Goal: Task Accomplishment & Management: Complete application form

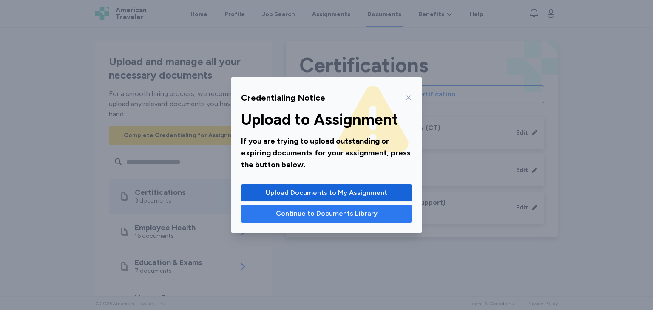
click at [371, 212] on span "Continue to Documents Library" at bounding box center [327, 214] width 102 height 10
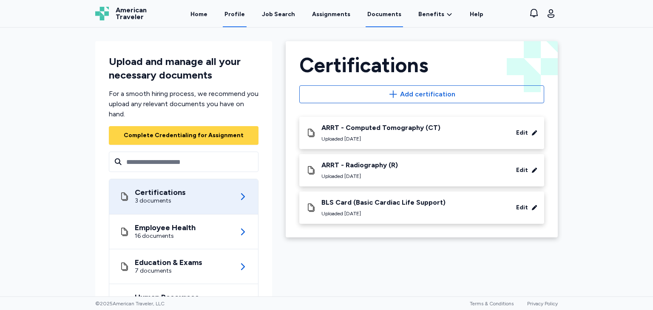
click at [246, 9] on link "Profile" at bounding box center [235, 14] width 24 height 26
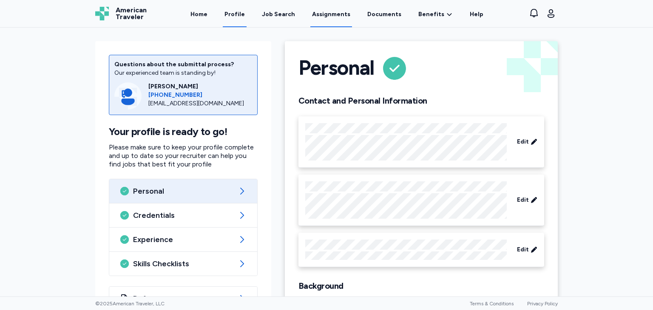
click at [320, 14] on link "Assignments" at bounding box center [331, 14] width 42 height 26
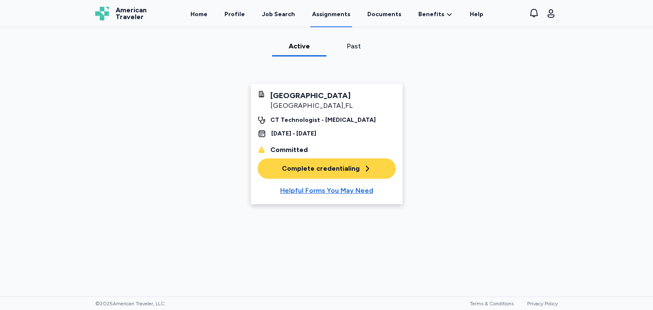
click at [316, 171] on div "Complete credentialing" at bounding box center [327, 169] width 90 height 10
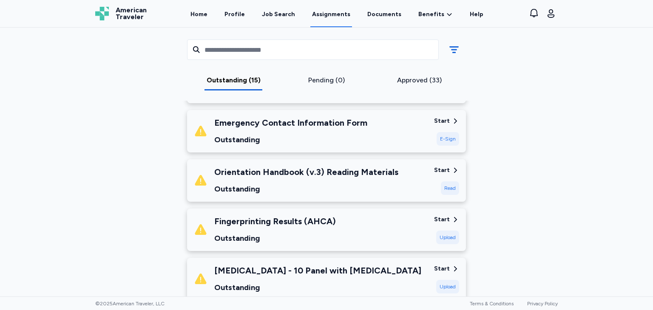
scroll to position [170, 0]
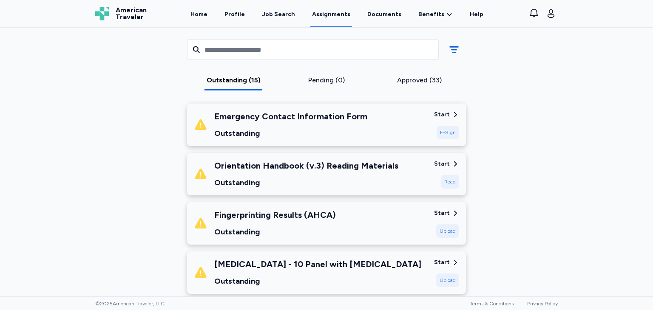
click at [393, 223] on div "Fingerprinting Results (AHCA) Outstanding" at bounding box center [310, 223] width 233 height 29
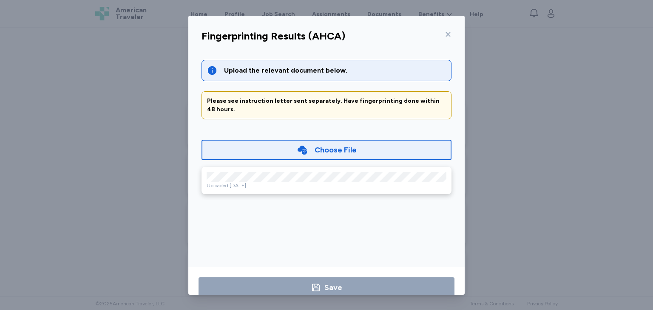
click at [287, 182] on div "Uploaded [DATE]" at bounding box center [326, 185] width 240 height 7
click at [326, 224] on div "Upload the relevant document below. Please see instruction letter sent separate…" at bounding box center [326, 159] width 263 height 219
click at [238, 184] on div "Uploaded [DATE]" at bounding box center [326, 180] width 250 height 27
click at [444, 35] on icon at bounding box center [447, 34] width 7 height 7
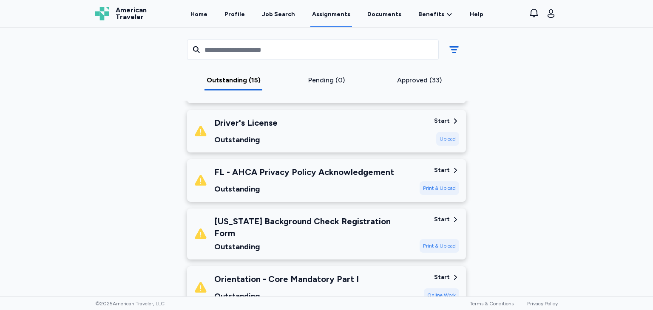
scroll to position [554, 0]
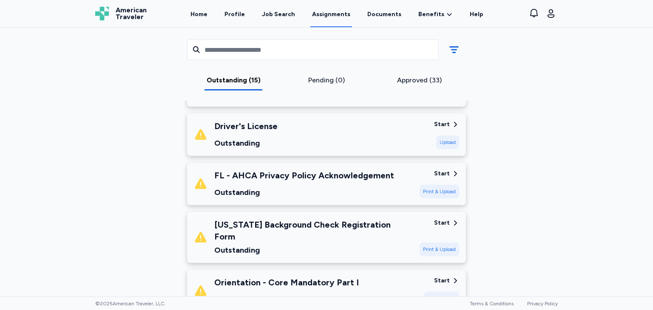
click at [365, 134] on div "Driver's License Outstanding" at bounding box center [310, 134] width 233 height 29
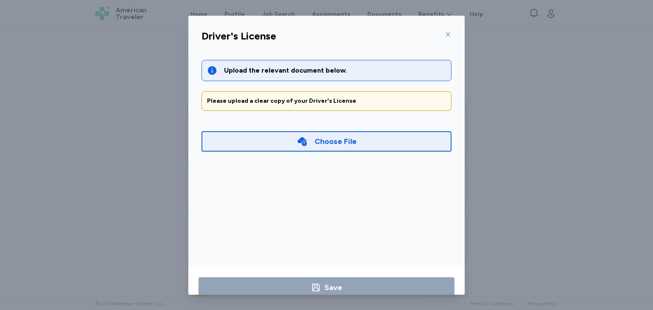
click at [383, 146] on div "Choose File" at bounding box center [326, 141] width 250 height 20
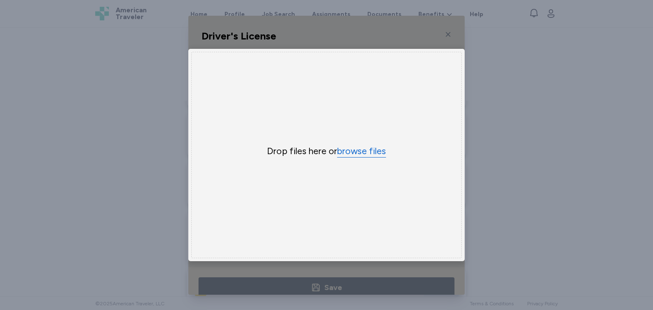
click at [362, 154] on button "browse files" at bounding box center [361, 151] width 49 height 12
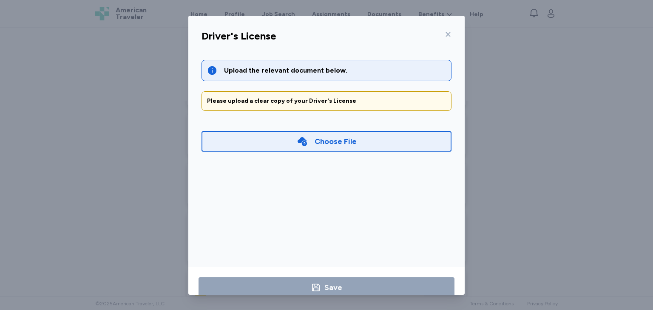
click at [340, 142] on div "Choose File" at bounding box center [335, 142] width 42 height 12
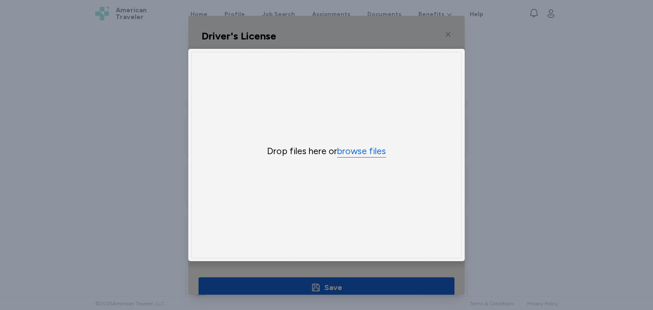
click at [340, 145] on button "browse files" at bounding box center [361, 151] width 49 height 12
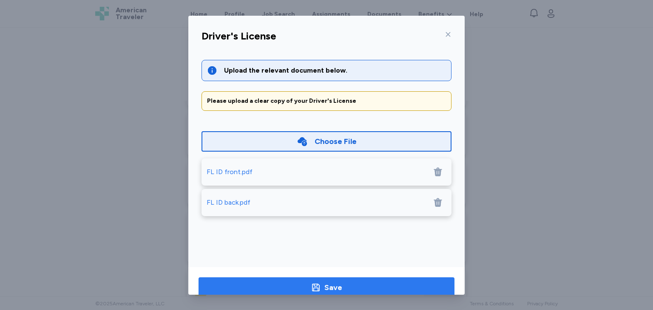
click at [354, 283] on span "Save" at bounding box center [326, 288] width 242 height 12
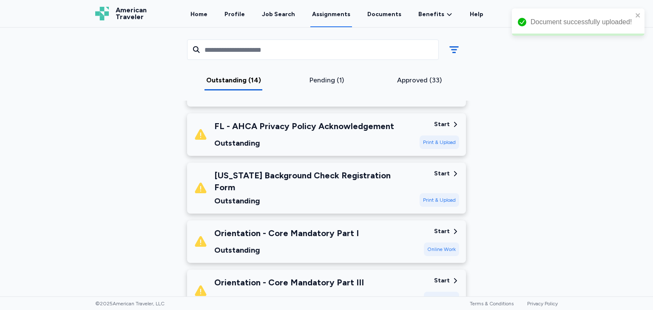
click at [320, 77] on div "Pending (1)" at bounding box center [326, 80] width 86 height 10
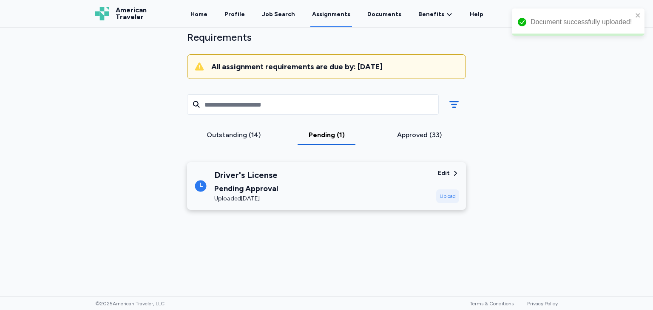
scroll to position [61, 0]
click at [227, 135] on div "Outstanding (14)" at bounding box center [233, 135] width 86 height 10
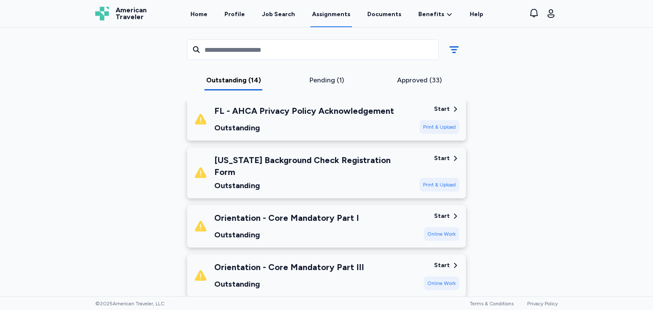
scroll to position [568, 0]
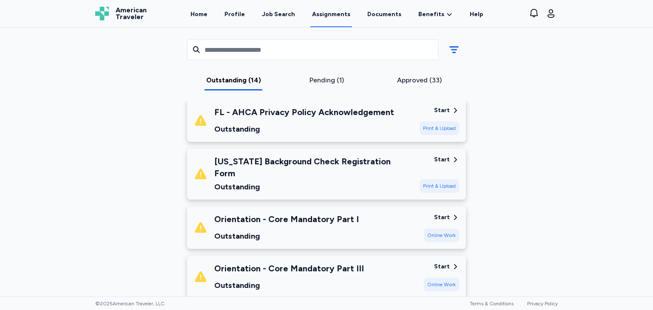
click at [404, 167] on div "[US_STATE] Background Check Registration Form Outstanding" at bounding box center [303, 174] width 219 height 37
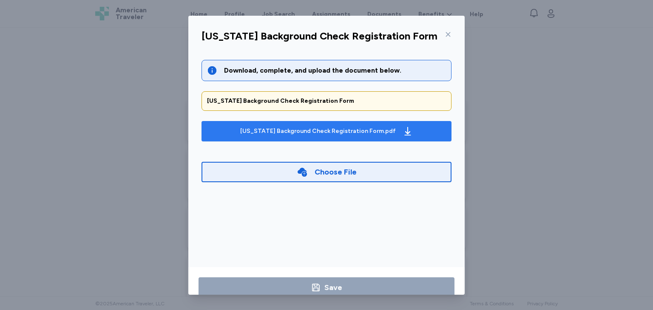
click at [378, 135] on div "[US_STATE] Background Check Registration Form.pdf" at bounding box center [326, 131] width 176 height 14
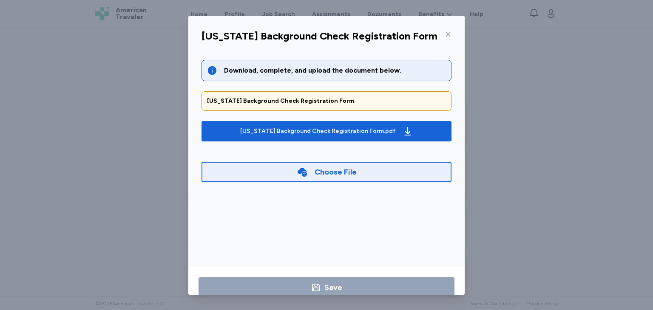
click at [445, 36] on icon at bounding box center [447, 34] width 7 height 7
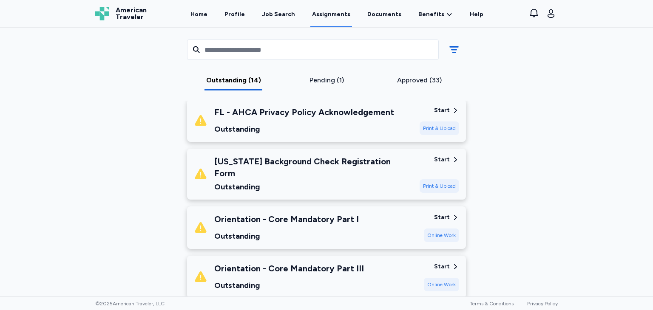
click at [428, 128] on div "Print & Upload" at bounding box center [439, 129] width 40 height 14
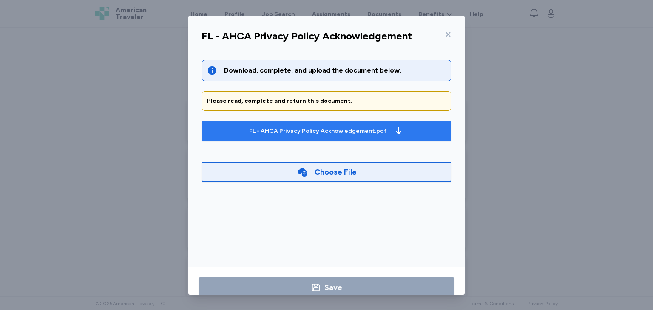
click at [382, 136] on div "FL - AHCA Privacy Policy Acknowledgement.pdf" at bounding box center [326, 131] width 158 height 14
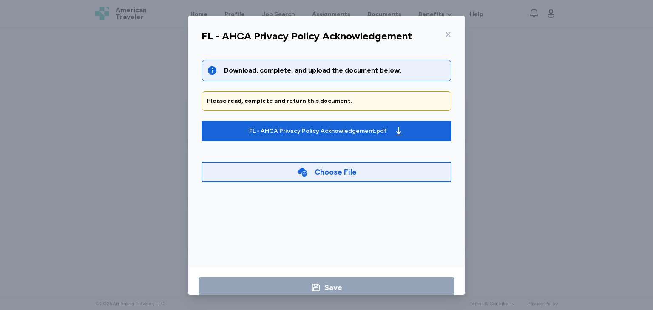
click at [444, 38] on div at bounding box center [446, 35] width 10 height 14
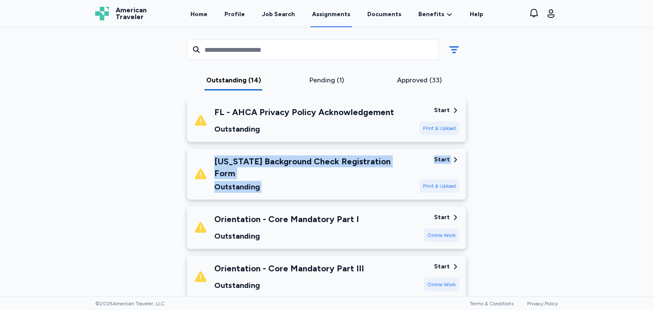
drag, startPoint x: 495, startPoint y: 122, endPoint x: 492, endPoint y: 141, distance: 19.8
click at [492, 141] on div "[GEOGRAPHIC_DATA] [DATE] - [DATE] Requirements All assignment requirements are …" at bounding box center [326, 58] width 476 height 1157
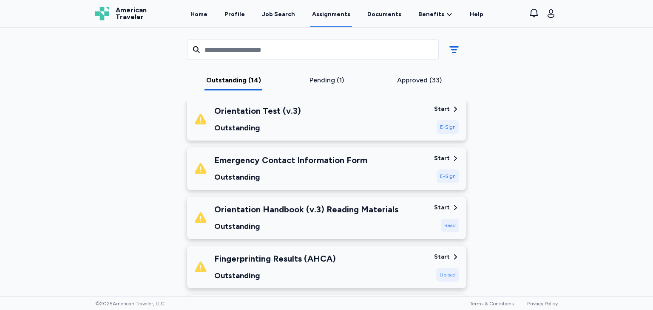
scroll to position [126, 0]
click at [448, 223] on div "Read" at bounding box center [450, 225] width 18 height 14
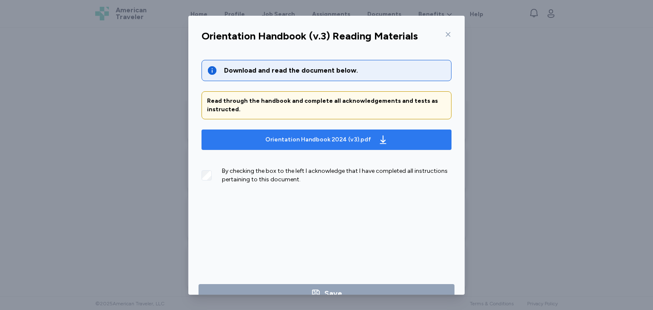
click at [345, 136] on div "Orientation Handbook 2024 (v3).pdf" at bounding box center [318, 140] width 106 height 8
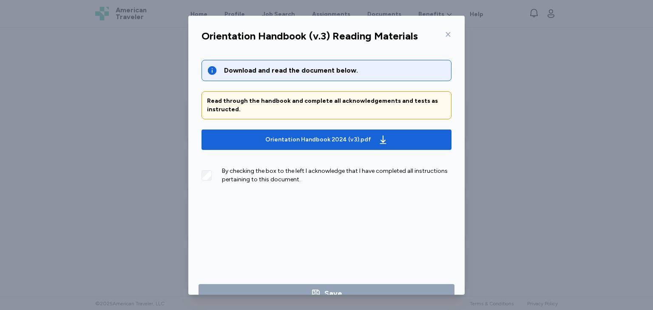
scroll to position [18, 0]
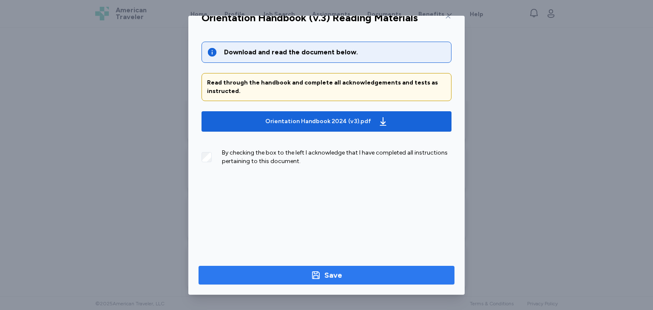
click at [311, 274] on icon "button" at bounding box center [316, 275] width 10 height 10
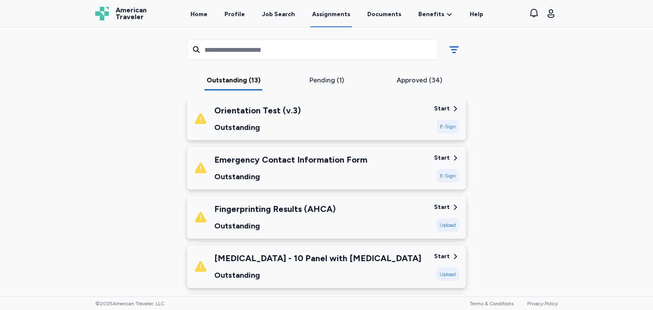
click at [440, 113] on div "Start E-Sign" at bounding box center [446, 119] width 25 height 29
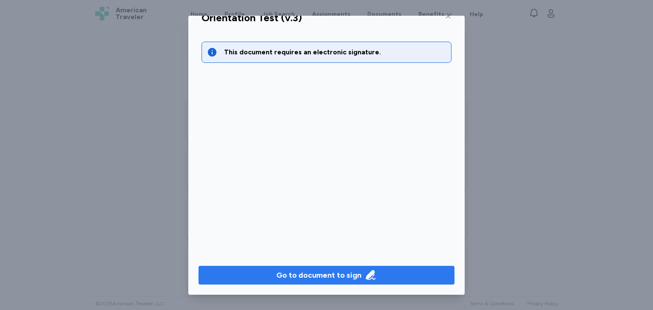
click at [331, 278] on div "Go to document to sign" at bounding box center [318, 275] width 85 height 12
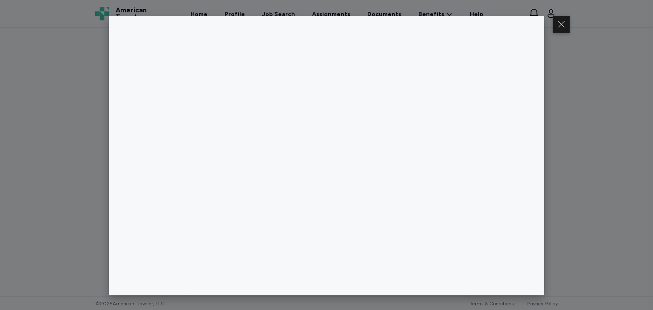
drag, startPoint x: 649, startPoint y: 108, endPoint x: 645, endPoint y: 153, distance: 45.2
click at [645, 153] on div at bounding box center [326, 155] width 653 height 310
drag, startPoint x: 649, startPoint y: 111, endPoint x: 647, endPoint y: 132, distance: 21.4
click at [647, 132] on div at bounding box center [326, 155] width 653 height 310
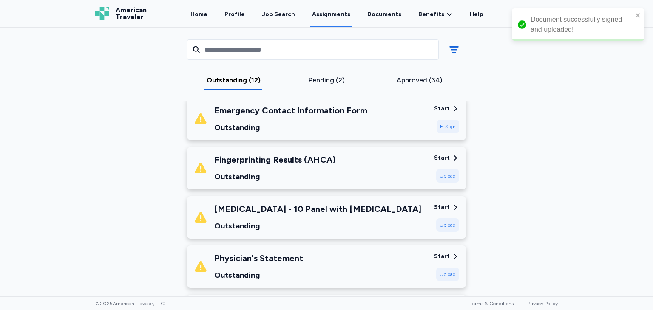
scroll to position [77, 0]
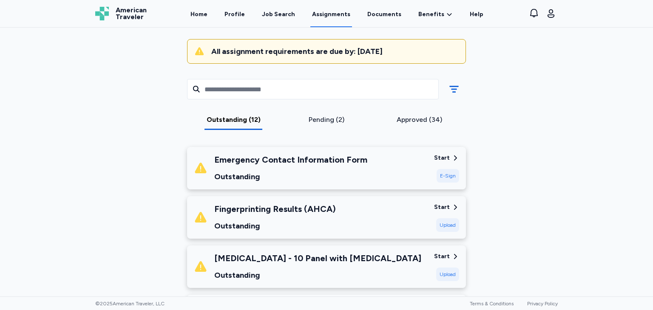
click at [362, 206] on div "Fingerprinting Results (AHCA) Outstanding" at bounding box center [310, 217] width 233 height 29
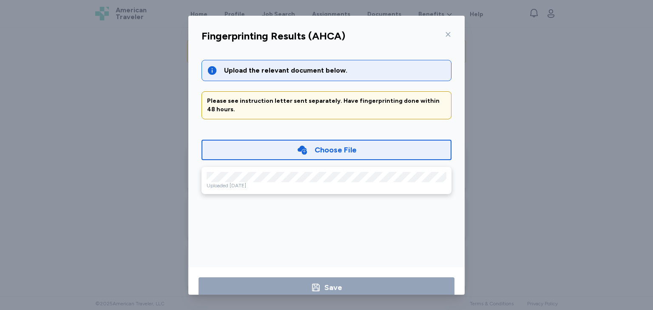
click at [443, 39] on div at bounding box center [446, 35] width 10 height 14
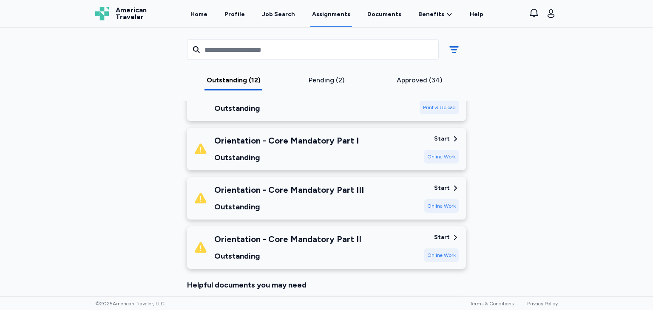
scroll to position [558, 0]
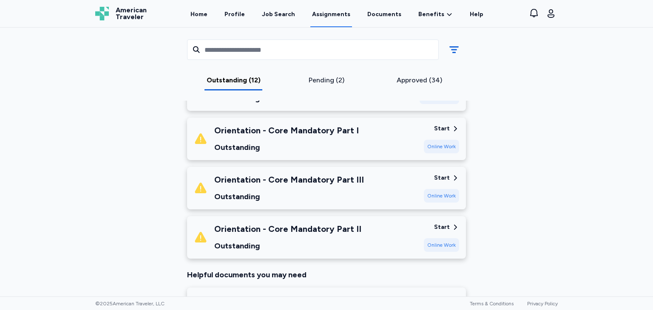
click at [440, 124] on div "Start" at bounding box center [442, 128] width 16 height 8
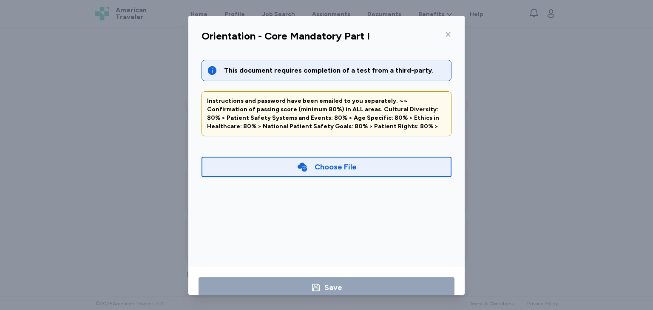
click at [446, 34] on icon at bounding box center [448, 34] width 5 height 5
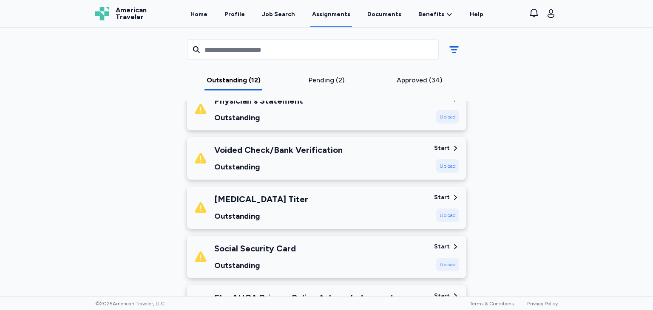
scroll to position [252, 0]
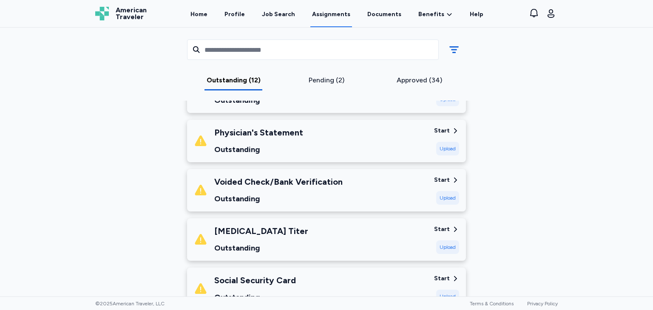
click at [622, 118] on div "[GEOGRAPHIC_DATA] [DATE] - [DATE] Requirements All assignment requirements are …" at bounding box center [326, 162] width 653 height 269
